Goal: Find specific page/section

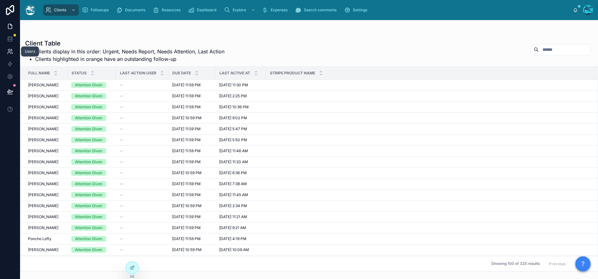
click at [10, 49] on icon at bounding box center [10, 51] width 6 height 6
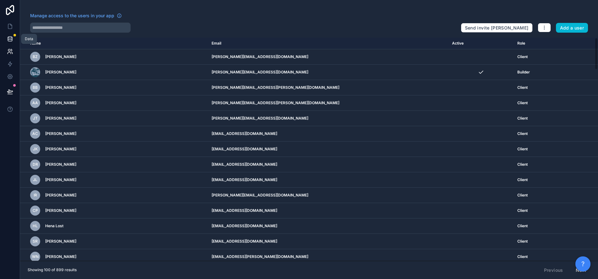
click at [13, 42] on link at bounding box center [10, 39] width 20 height 13
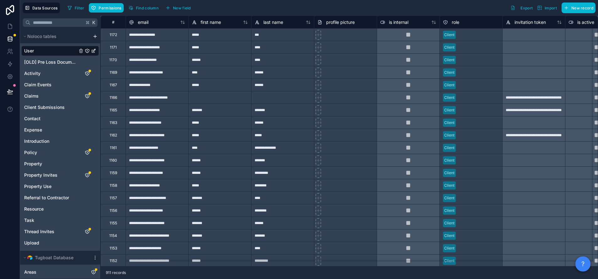
click at [230, 102] on div at bounding box center [219, 97] width 63 height 13
type input "********"
click at [281, 102] on div at bounding box center [282, 97] width 63 height 13
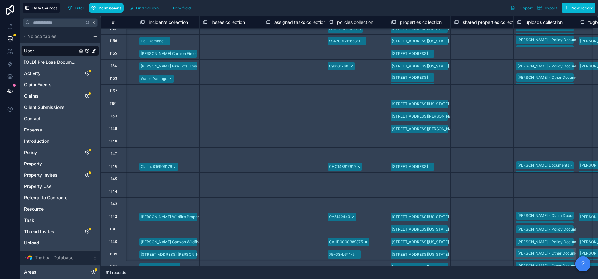
scroll to position [170, 4451]
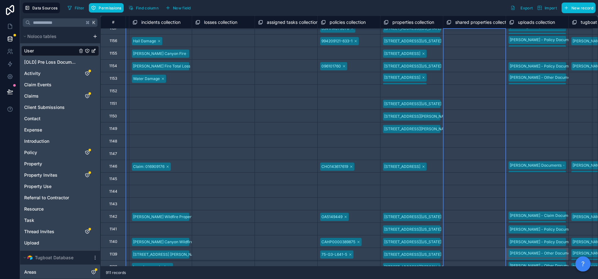
drag, startPoint x: 443, startPoint y: 25, endPoint x: 452, endPoint y: 23, distance: 9.3
click at [456, 24] on div "shared properties collection" at bounding box center [474, 23] width 62 height 8
click at [441, 23] on div "properties collection" at bounding box center [411, 23] width 62 height 8
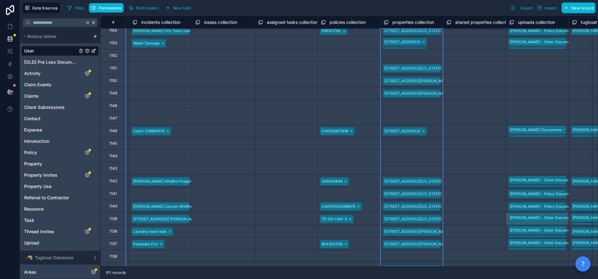
scroll to position [207, 4451]
